Goal: Communication & Community: Answer question/provide support

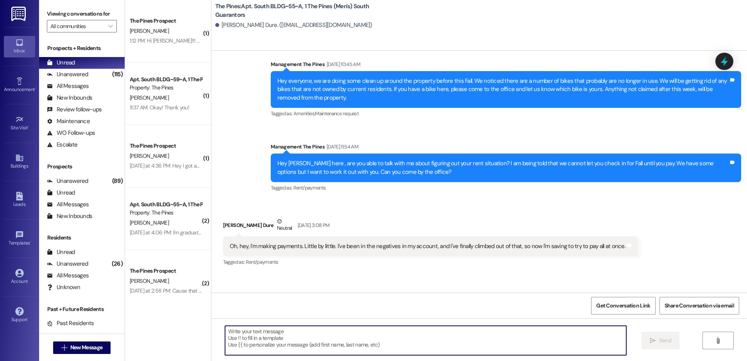
scroll to position [45009, 0]
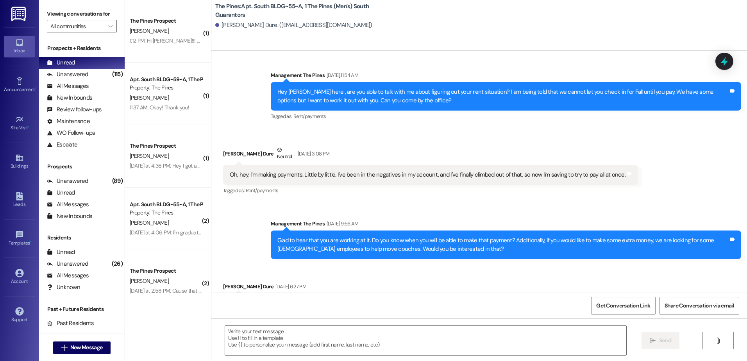
drag, startPoint x: 205, startPoint y: 218, endPoint x: 204, endPoint y: 229, distance: 11.4
click at [204, 223] on div "( 1 ) The Pines Prospect [PERSON_NAME] 1:12 PM: Hi [PERSON_NAME]!!! So my phone…" at bounding box center [436, 180] width 622 height 361
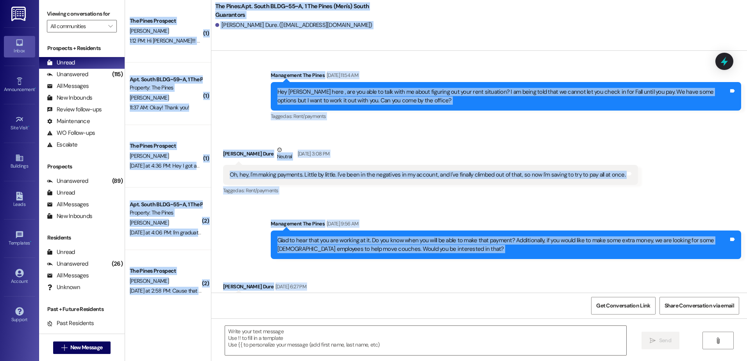
scroll to position [7, 0]
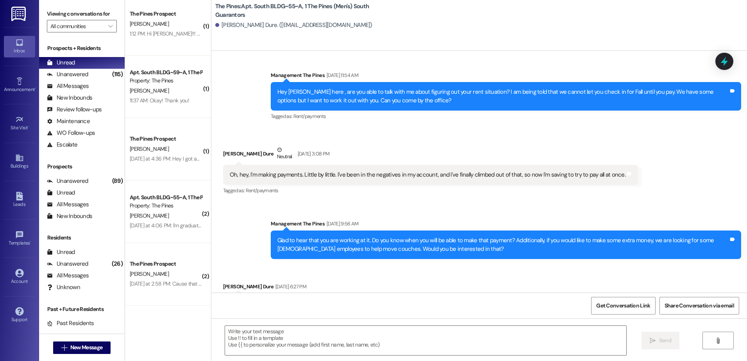
scroll to position [0, 0]
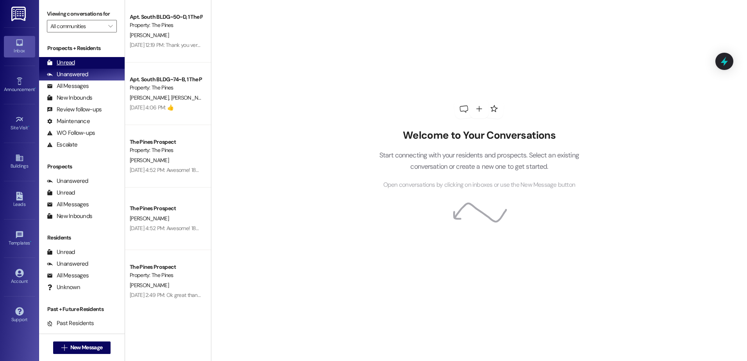
click at [59, 61] on div "Unread" at bounding box center [61, 63] width 28 height 8
